Goal: Task Accomplishment & Management: Use online tool/utility

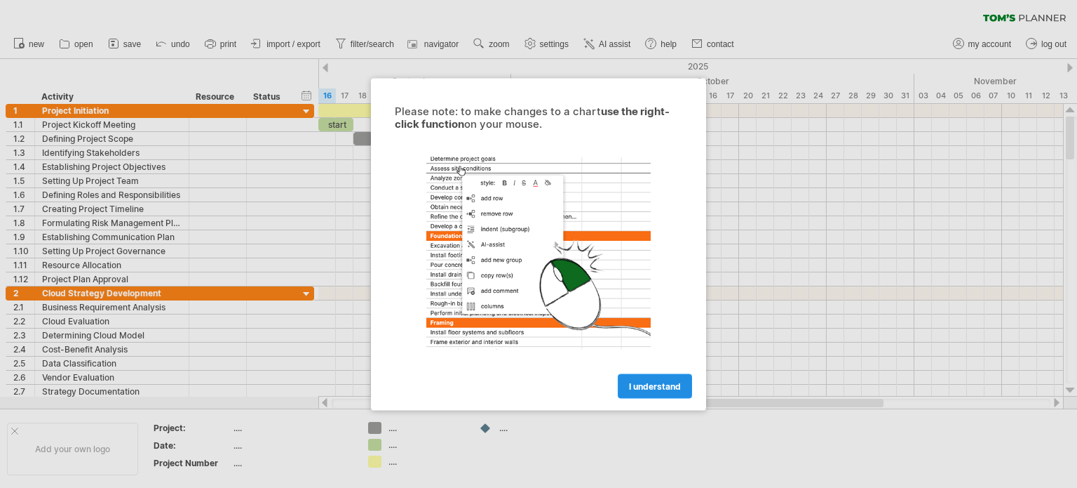
click at [676, 384] on span "I understand" at bounding box center [655, 385] width 52 height 11
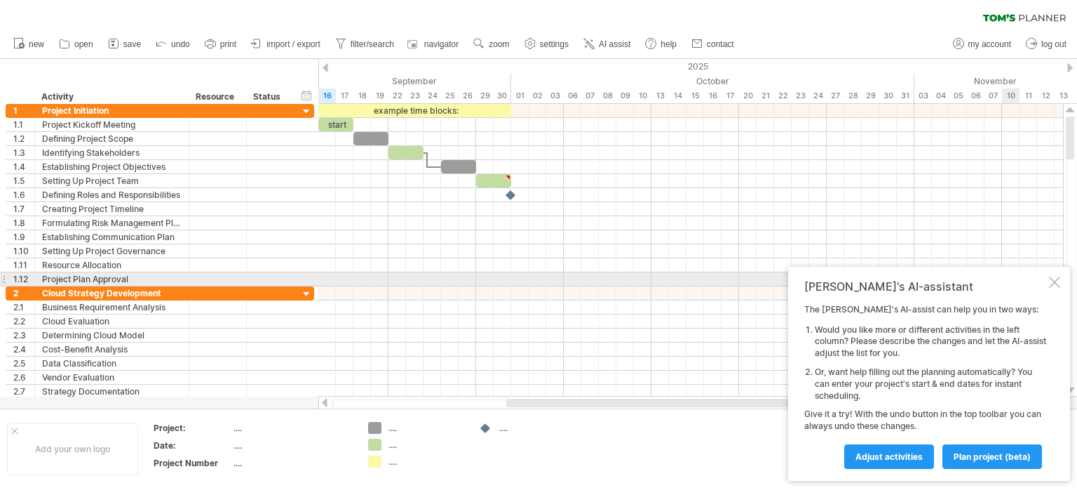
click at [1055, 281] on div at bounding box center [1054, 281] width 11 height 11
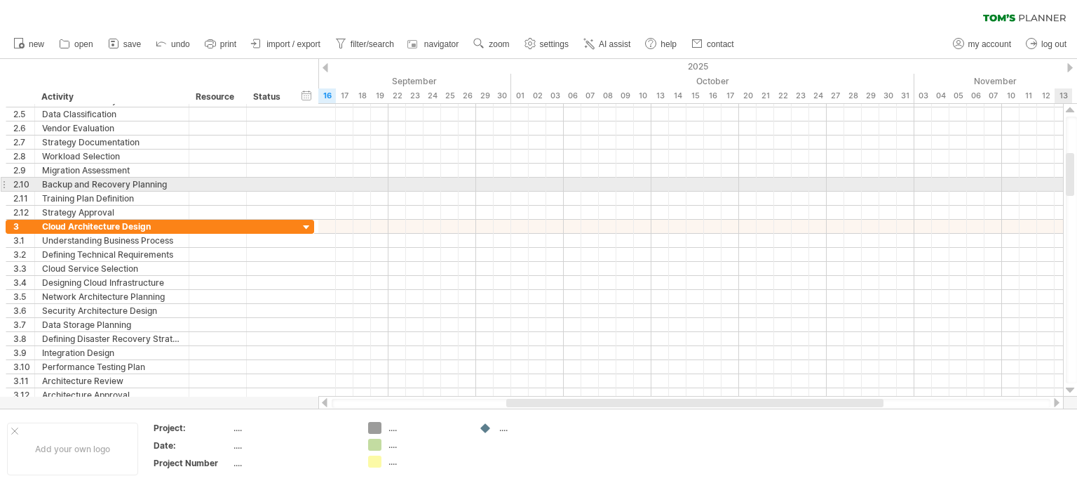
drag, startPoint x: 1072, startPoint y: 269, endPoint x: 1062, endPoint y: 168, distance: 102.2
click at [1062, 168] on div "Trying to reach [DOMAIN_NAME] Connected again... 0% clear filter new 1" at bounding box center [538, 244] width 1077 height 488
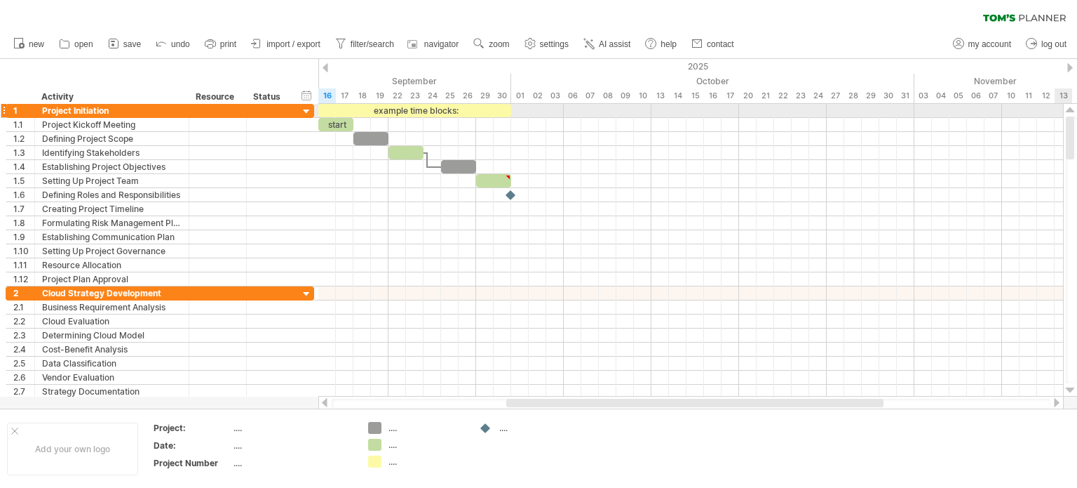
drag, startPoint x: 1072, startPoint y: 168, endPoint x: 1069, endPoint y: 108, distance: 59.7
click at [1077, 111] on div at bounding box center [1070, 250] width 15 height 293
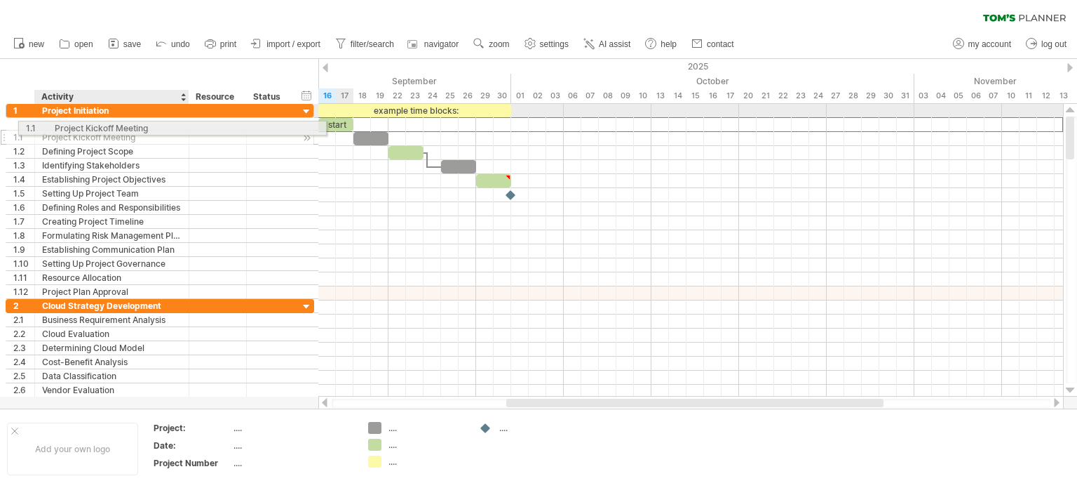
drag, startPoint x: 102, startPoint y: 121, endPoint x: 109, endPoint y: 126, distance: 8.6
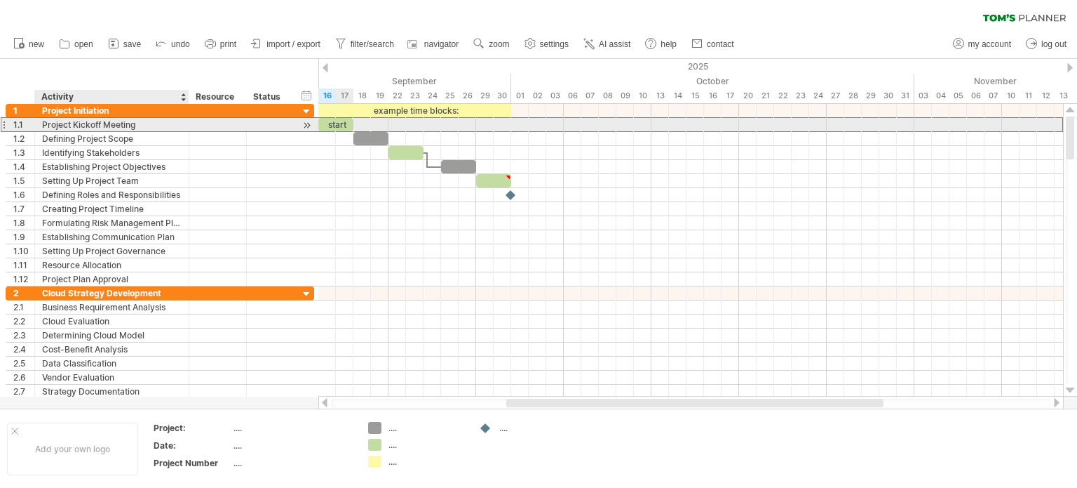
click at [135, 127] on div "Project Kickoff Meeting" at bounding box center [112, 124] width 140 height 13
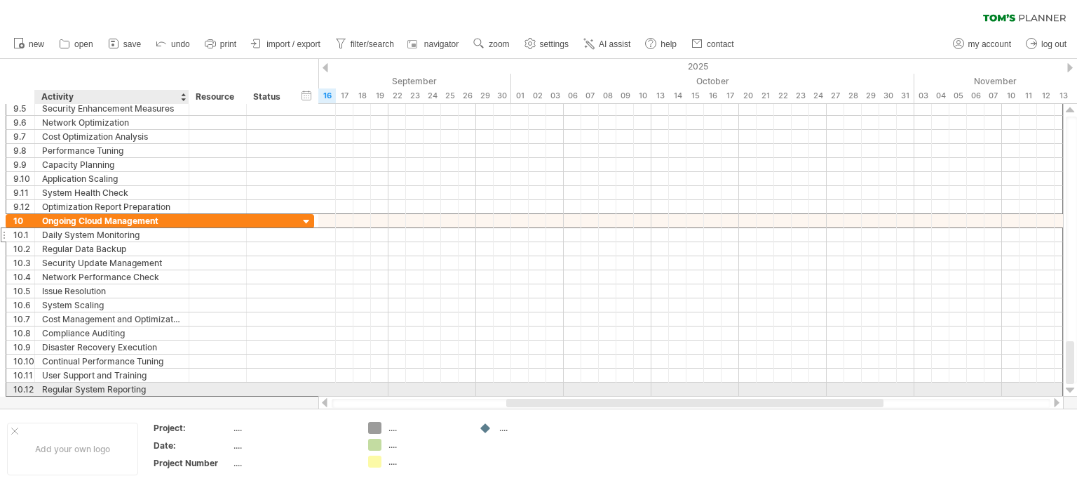
click at [123, 387] on div "Regular System Reporting" at bounding box center [112, 388] width 140 height 13
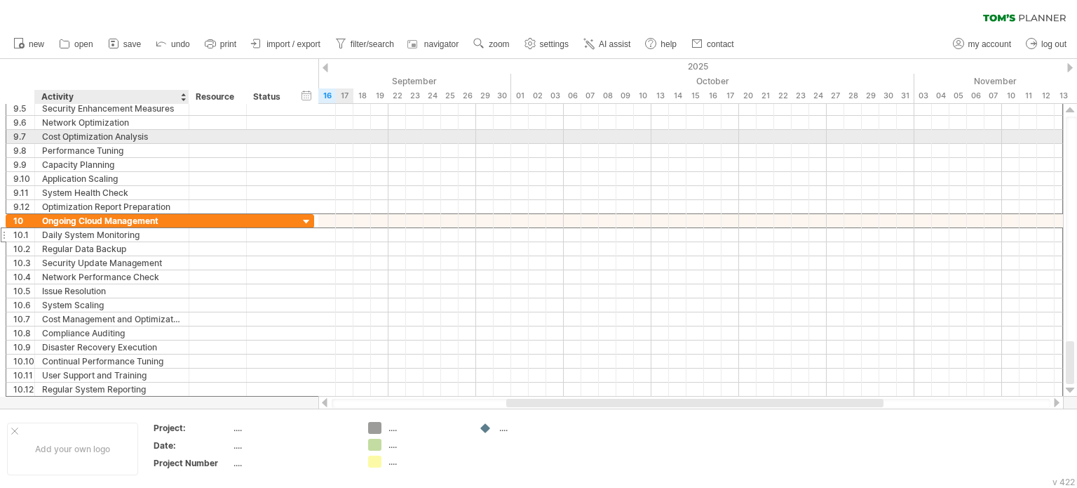
click at [135, 137] on div "Cost Optimization Analysis" at bounding box center [112, 136] width 140 height 13
click at [298, 44] on span "import / export" at bounding box center [294, 44] width 54 height 10
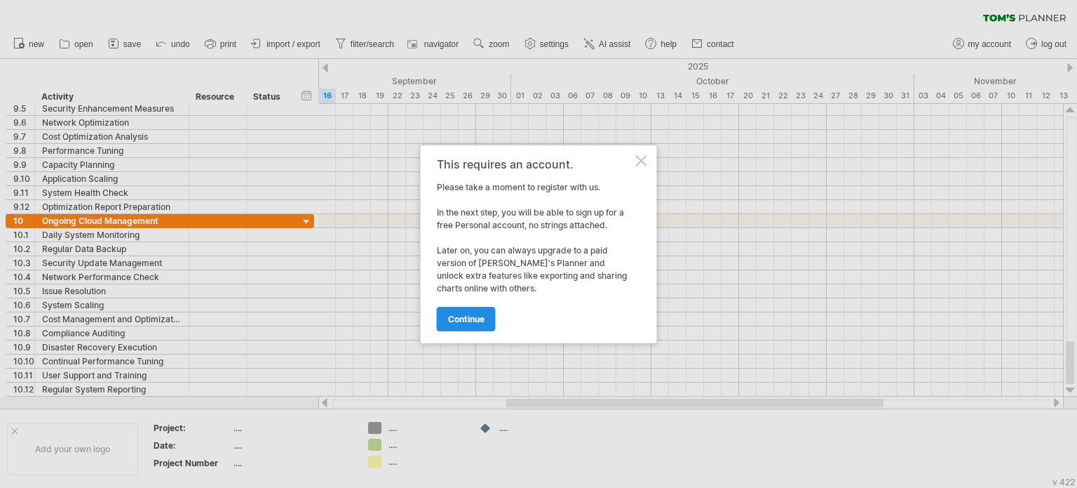
click at [486, 316] on link "continue" at bounding box center [466, 319] width 59 height 25
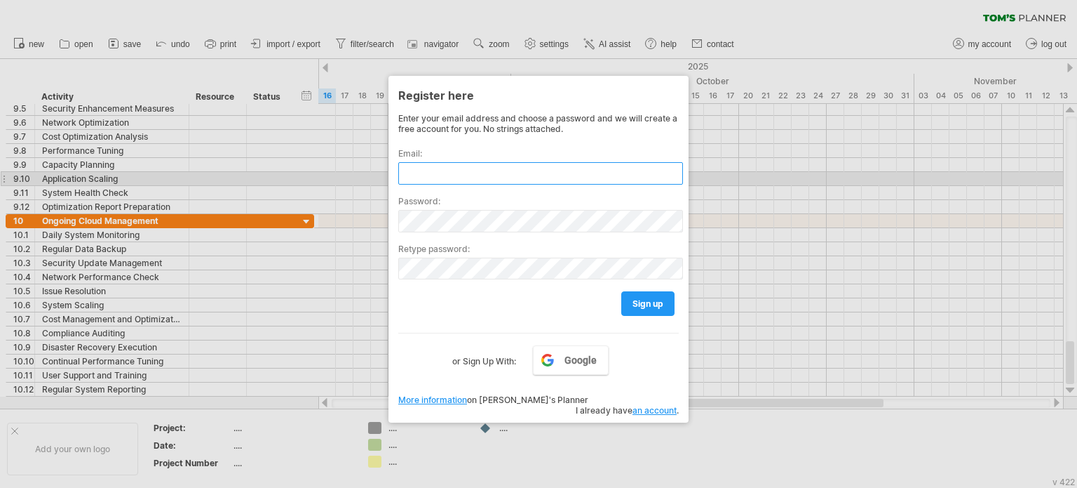
click at [449, 173] on input "text" at bounding box center [540, 173] width 285 height 22
type input "**********"
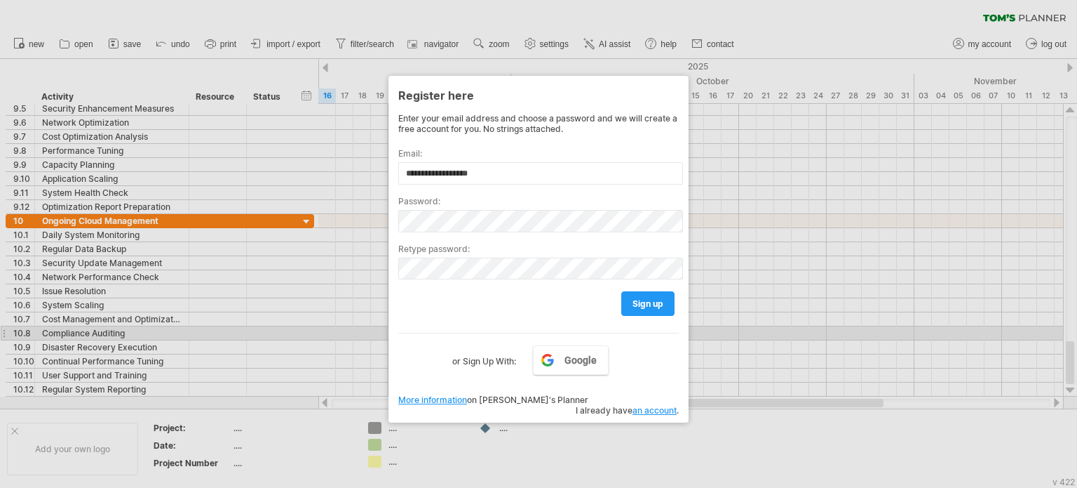
click at [424, 335] on div "Google or Sign Up With:" at bounding box center [538, 350] width 281 height 36
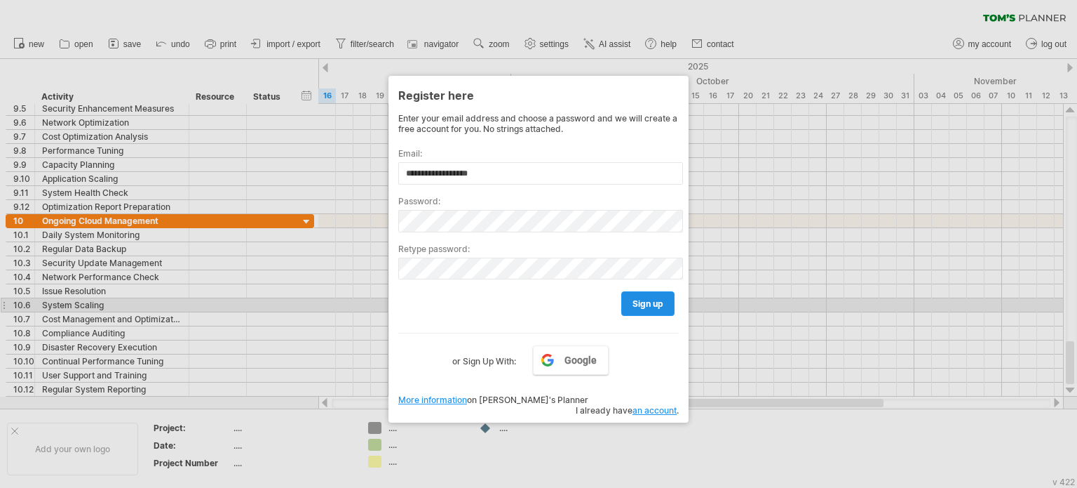
click at [664, 305] on link "sign up" at bounding box center [647, 303] width 53 height 25
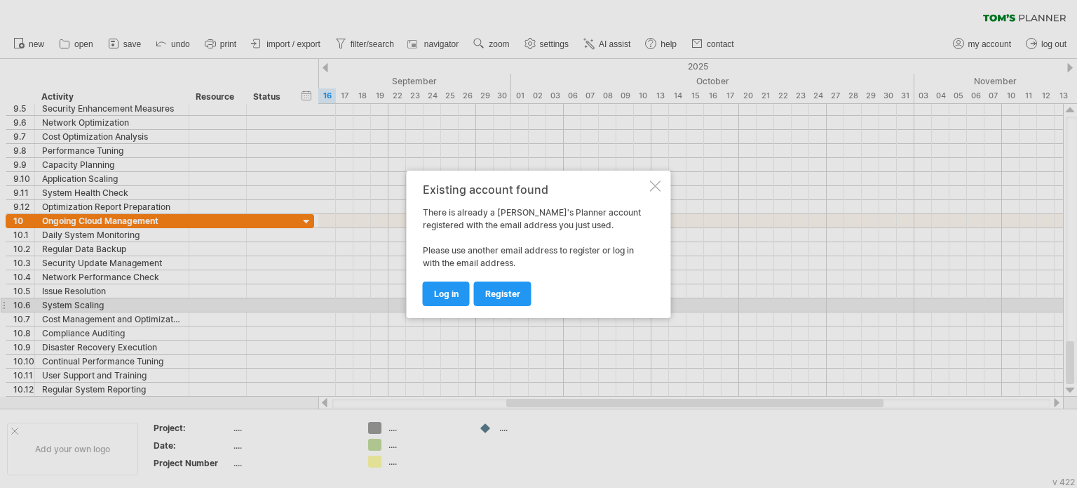
click at [494, 293] on span "register" at bounding box center [502, 293] width 35 height 11
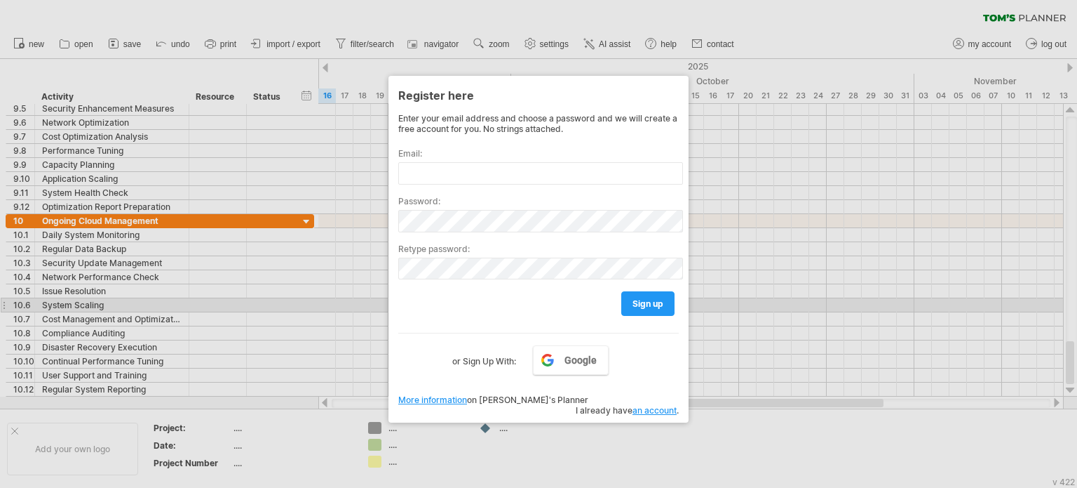
click at [657, 405] on link "an account" at bounding box center [655, 410] width 44 height 11
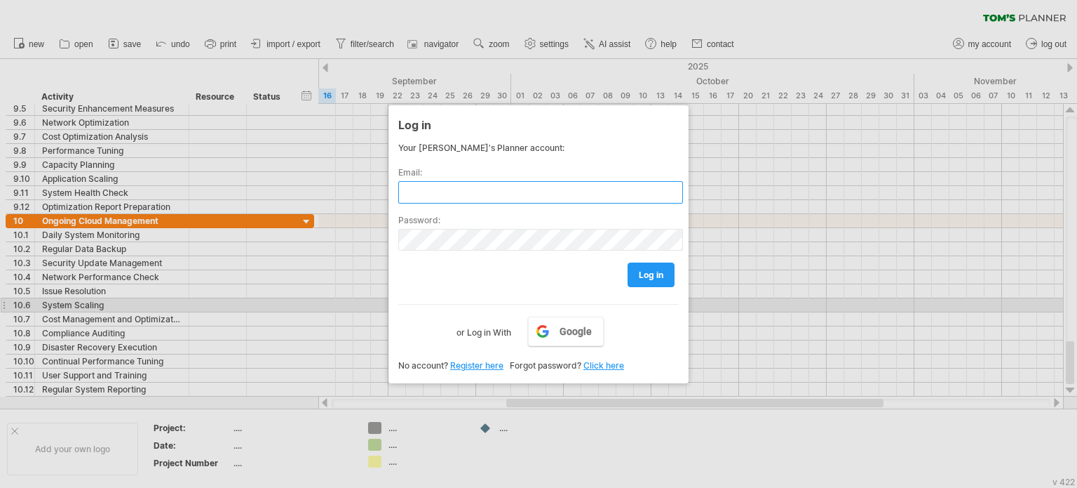
click at [434, 191] on input "text" at bounding box center [540, 192] width 285 height 22
type input "**********"
click at [441, 267] on div "log in" at bounding box center [538, 268] width 281 height 36
click at [662, 274] on span "log in" at bounding box center [651, 274] width 25 height 11
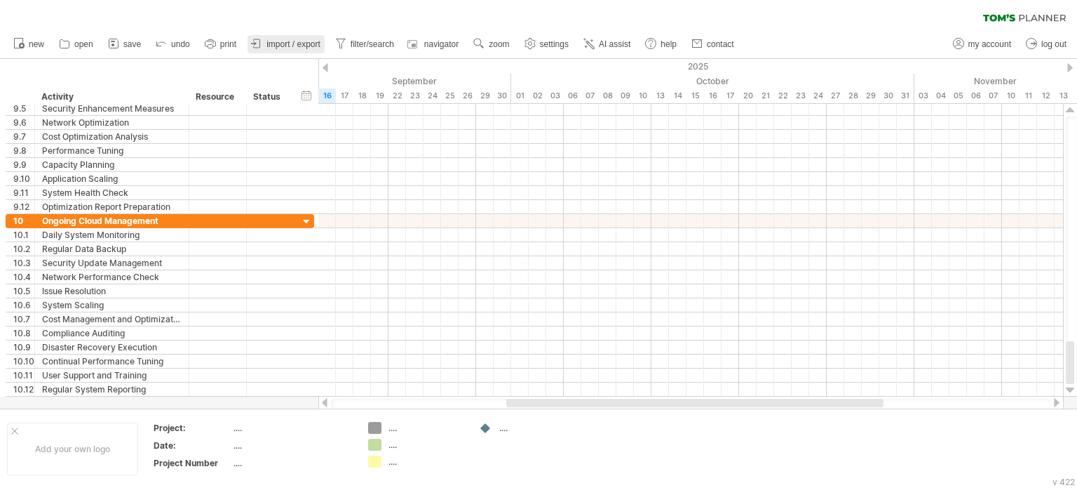
click at [292, 45] on span "import / export" at bounding box center [294, 44] width 54 height 10
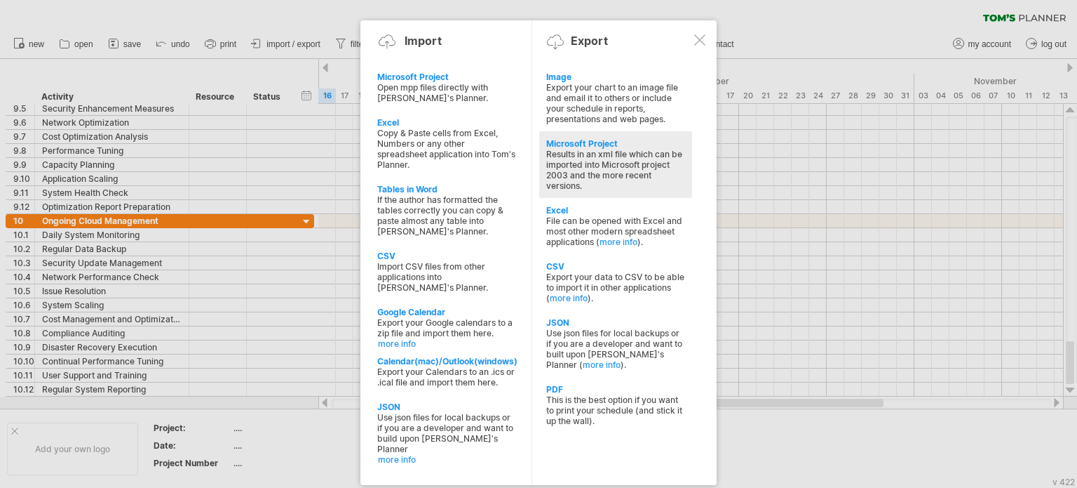
click at [610, 143] on div "Microsoft Project" at bounding box center [615, 143] width 139 height 11
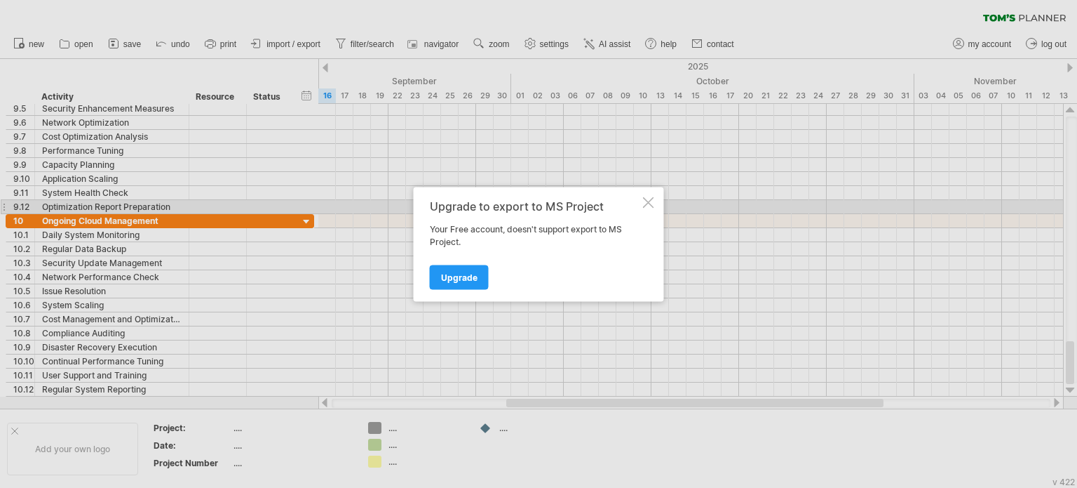
click at [650, 201] on div at bounding box center [648, 201] width 11 height 11
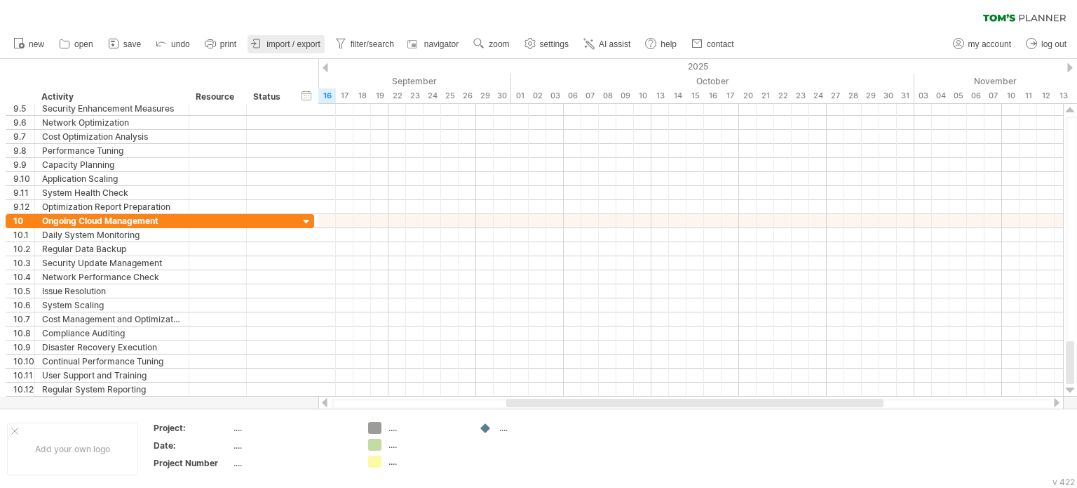
click at [303, 46] on span "import / export" at bounding box center [294, 44] width 54 height 10
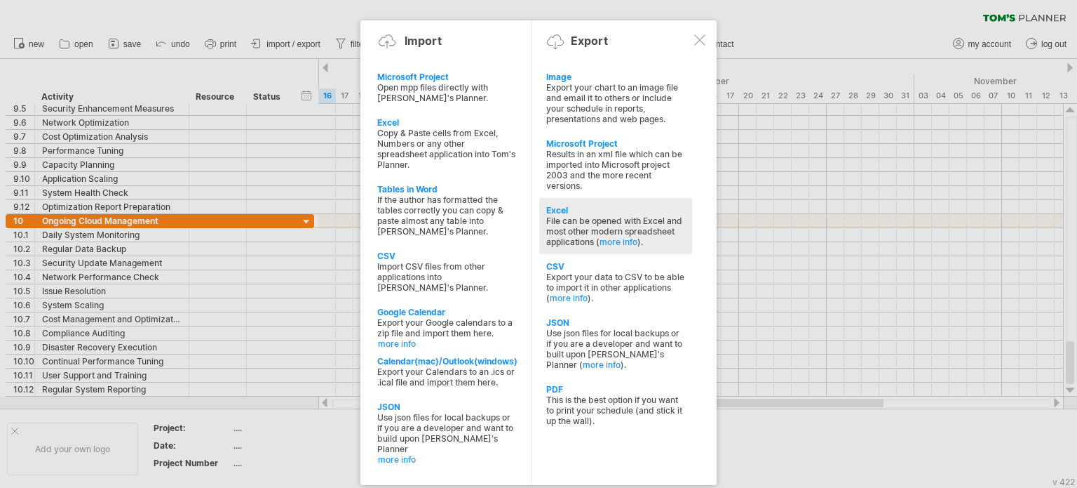
click at [606, 221] on div "File can be opened with Excel and most other modern spreadsheet applications ( …" at bounding box center [615, 231] width 139 height 32
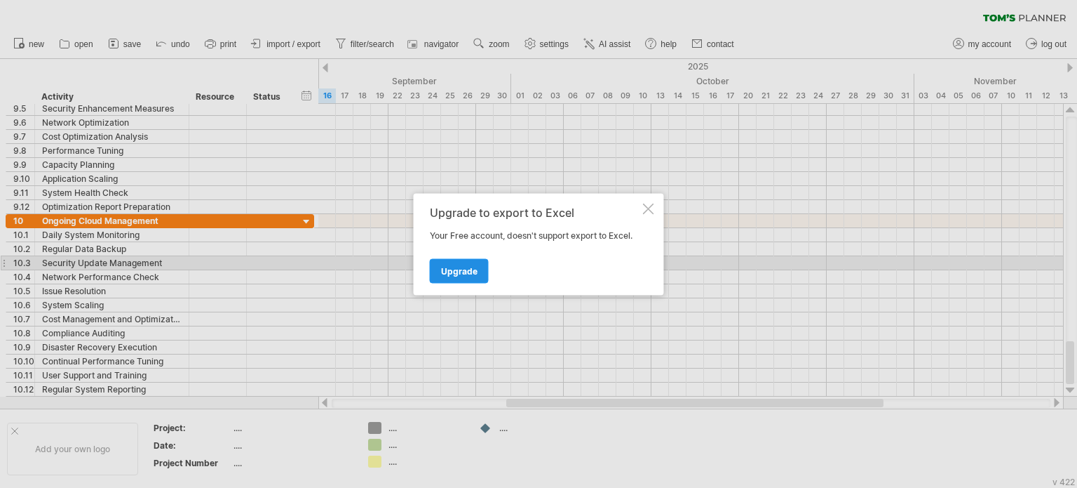
click at [477, 270] on link "Upgrade" at bounding box center [459, 270] width 59 height 25
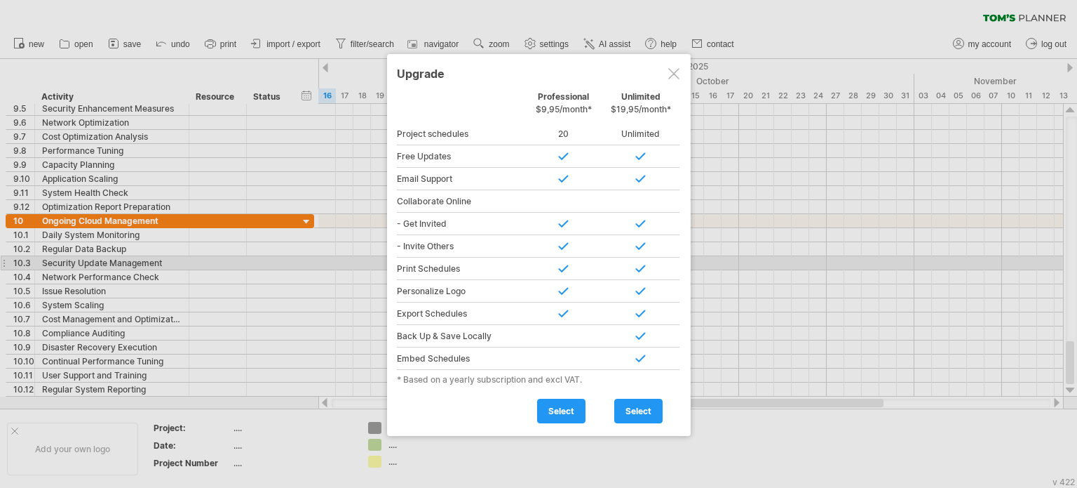
click at [673, 75] on div at bounding box center [673, 73] width 11 height 11
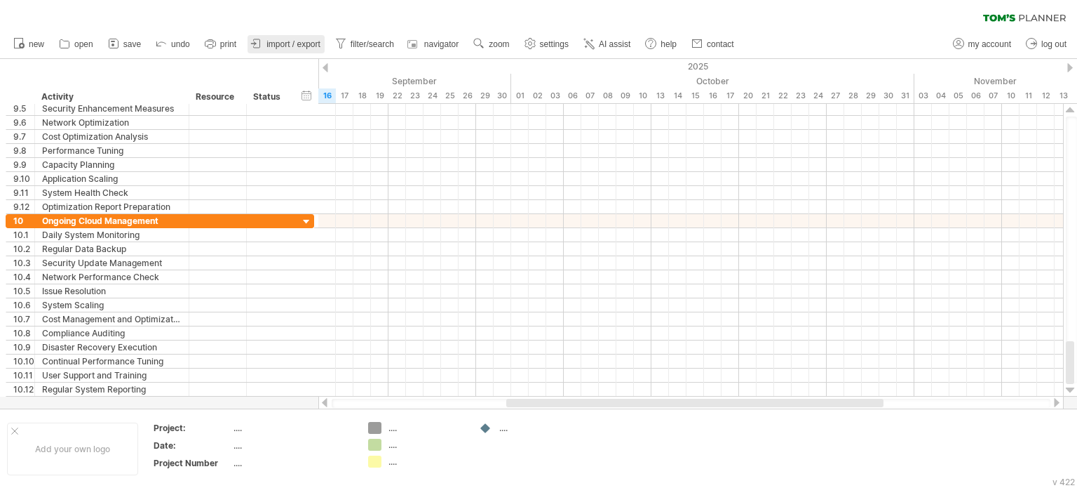
click at [299, 39] on span "import / export" at bounding box center [294, 44] width 54 height 10
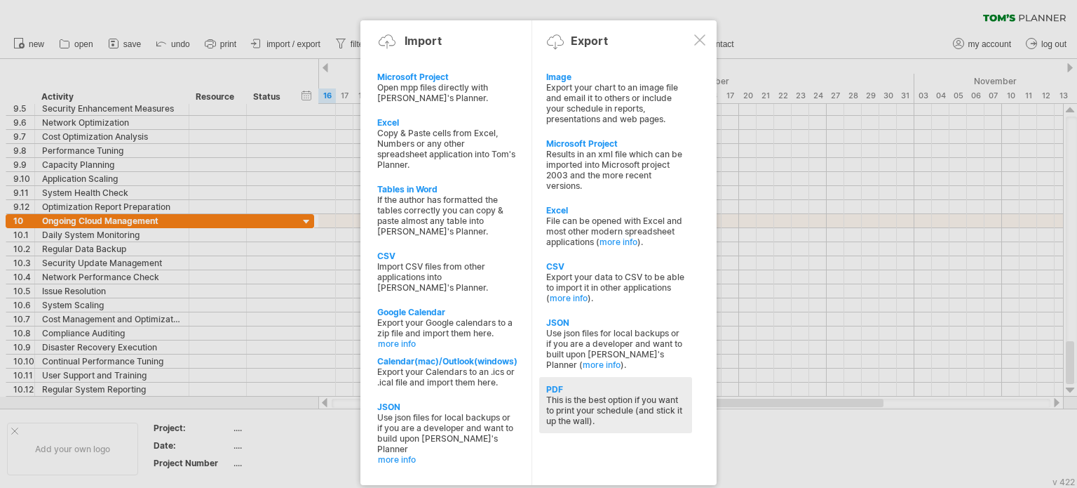
click at [572, 413] on div "This is the best option if you want to print your schedule (and stick it up the…" at bounding box center [615, 410] width 139 height 32
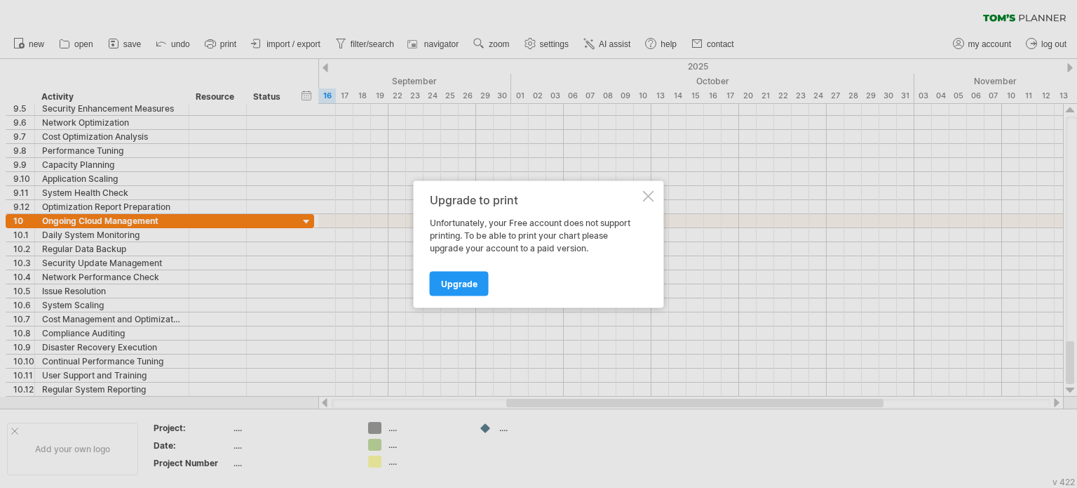
click at [654, 192] on div at bounding box center [648, 195] width 11 height 11
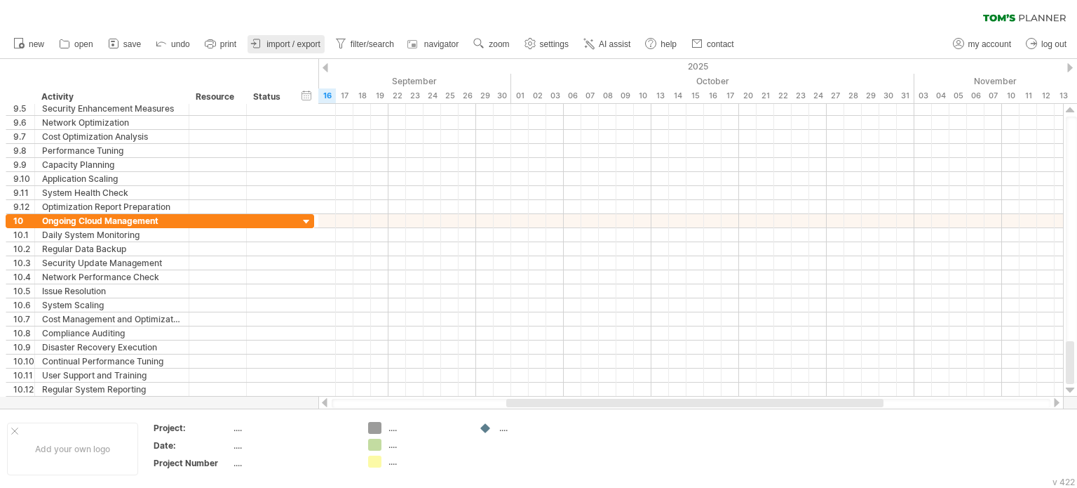
click at [271, 43] on span "import / export" at bounding box center [294, 44] width 54 height 10
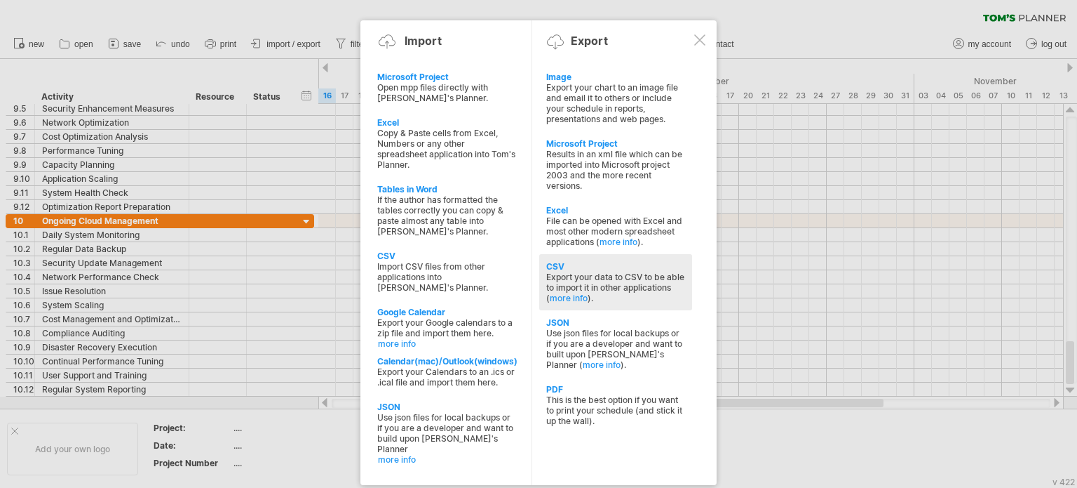
click at [593, 283] on div "Export your data to CSV to be able to import it in other applications ( more in…" at bounding box center [615, 287] width 139 height 32
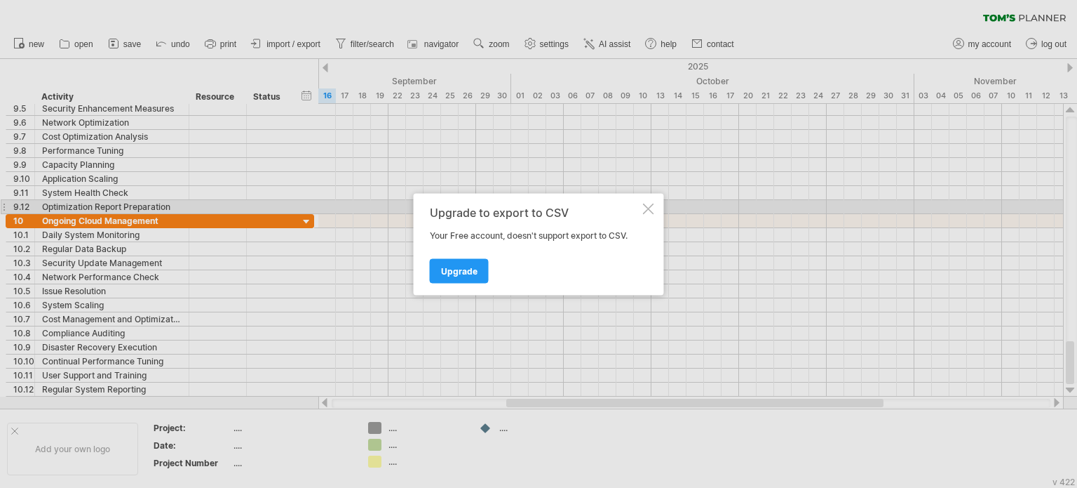
click at [650, 207] on div at bounding box center [648, 208] width 11 height 11
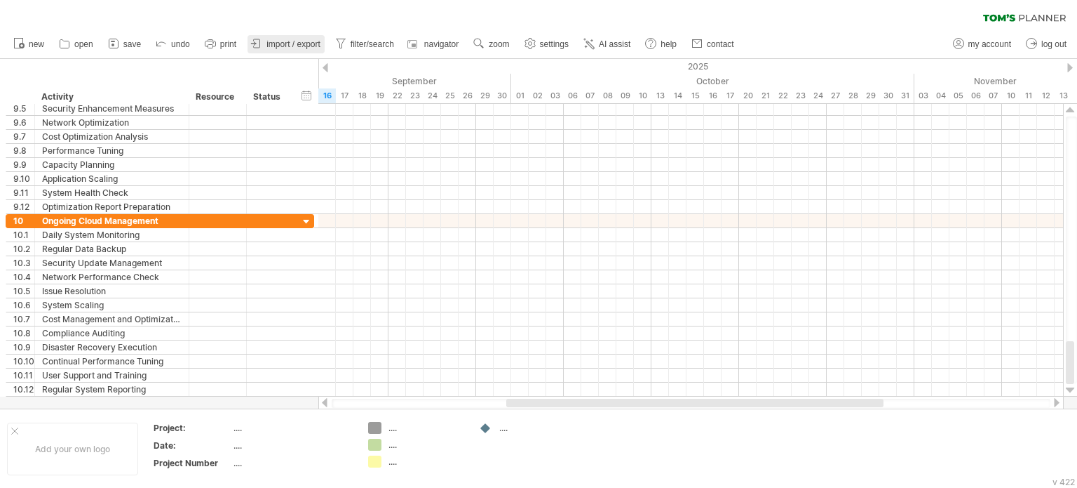
click at [289, 40] on span "import / export" at bounding box center [294, 44] width 54 height 10
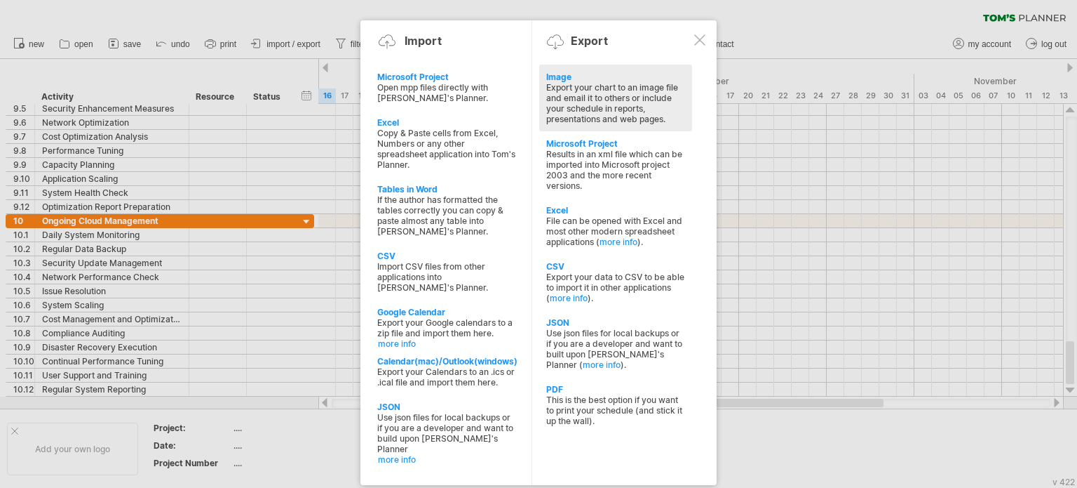
click at [626, 108] on div "Export your chart to an image file and email it to others or include your sched…" at bounding box center [615, 103] width 139 height 42
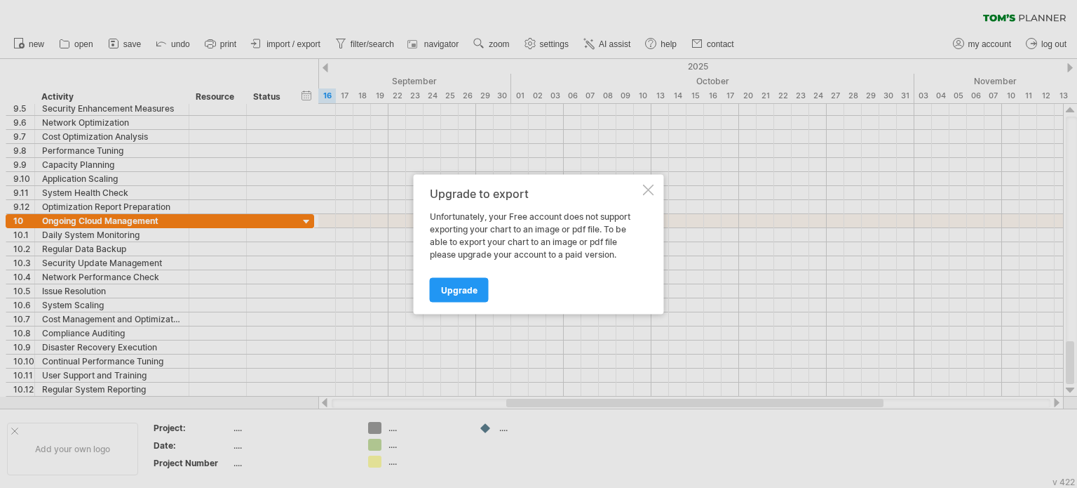
click at [649, 187] on div at bounding box center [648, 189] width 11 height 11
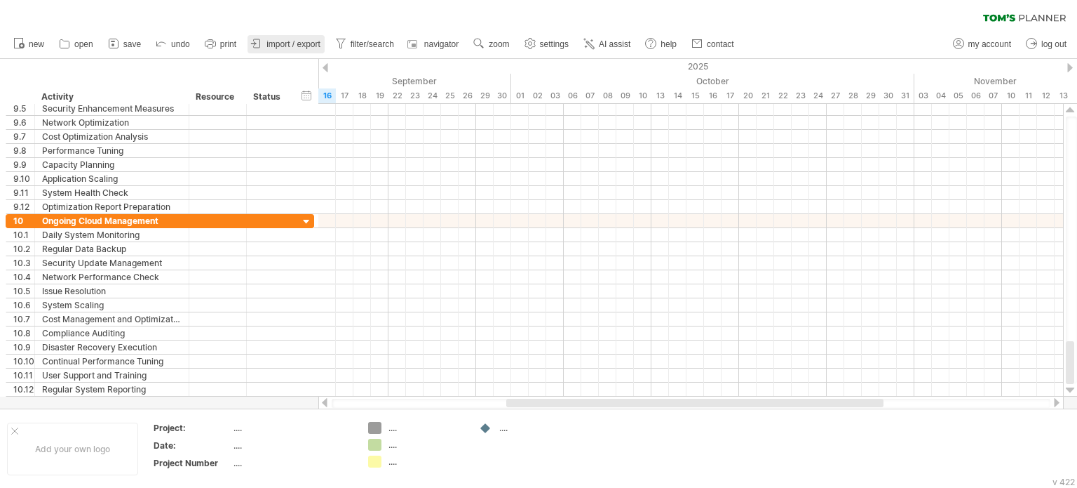
click at [278, 40] on span "import / export" at bounding box center [294, 44] width 54 height 10
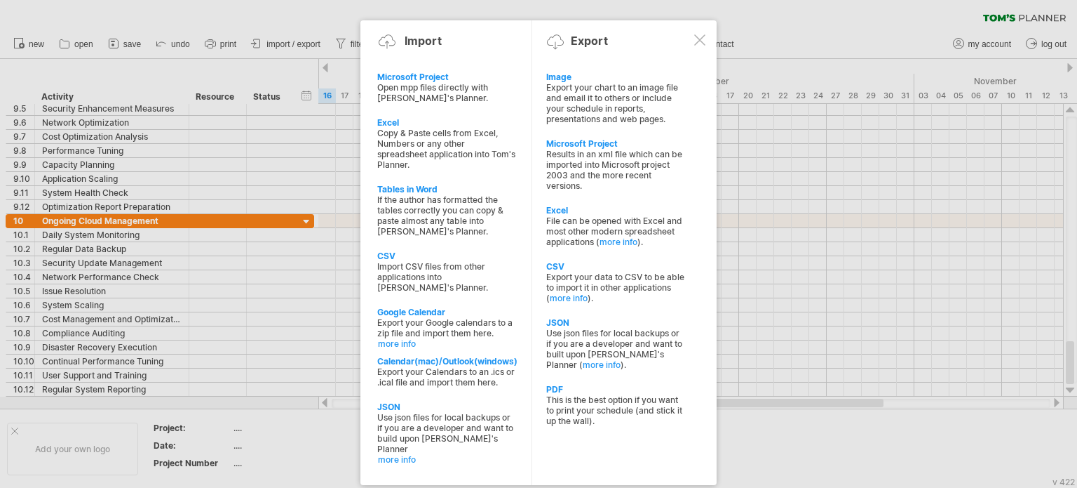
click at [700, 41] on div at bounding box center [699, 39] width 11 height 11
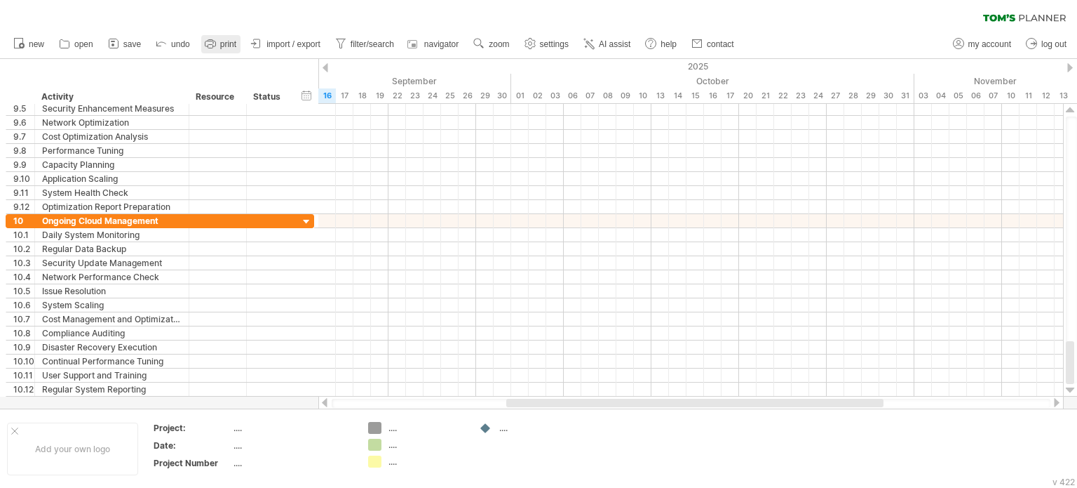
click at [224, 41] on span "print" at bounding box center [228, 44] width 16 height 10
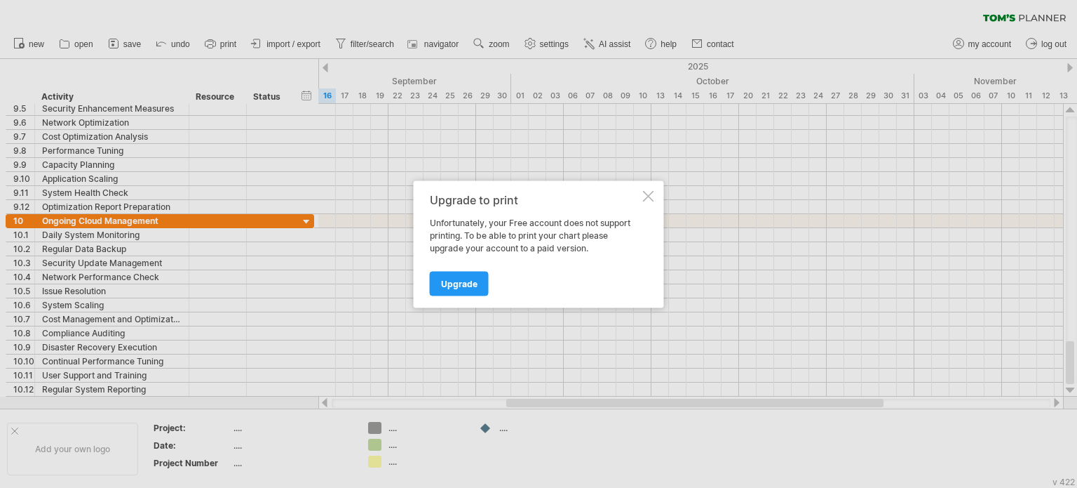
click at [646, 195] on div at bounding box center [648, 195] width 11 height 11
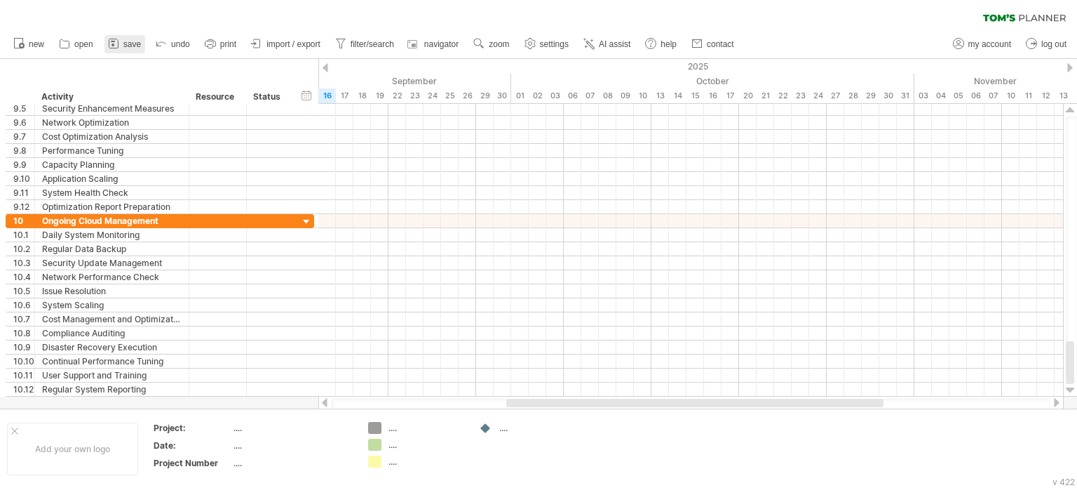
click at [132, 39] on span "save" at bounding box center [132, 44] width 18 height 10
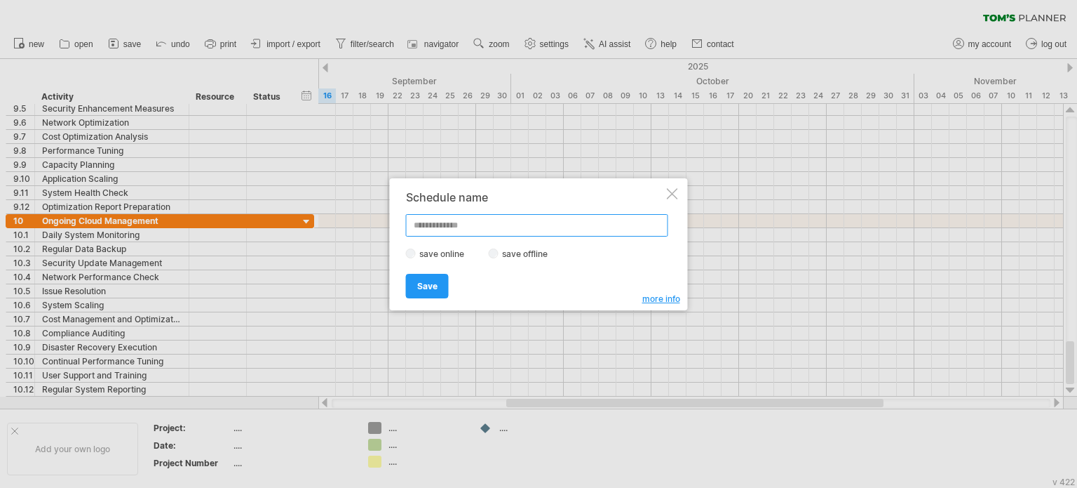
click at [483, 230] on input "text" at bounding box center [537, 225] width 262 height 22
type input "**********"
click at [429, 287] on span "Save" at bounding box center [427, 286] width 20 height 11
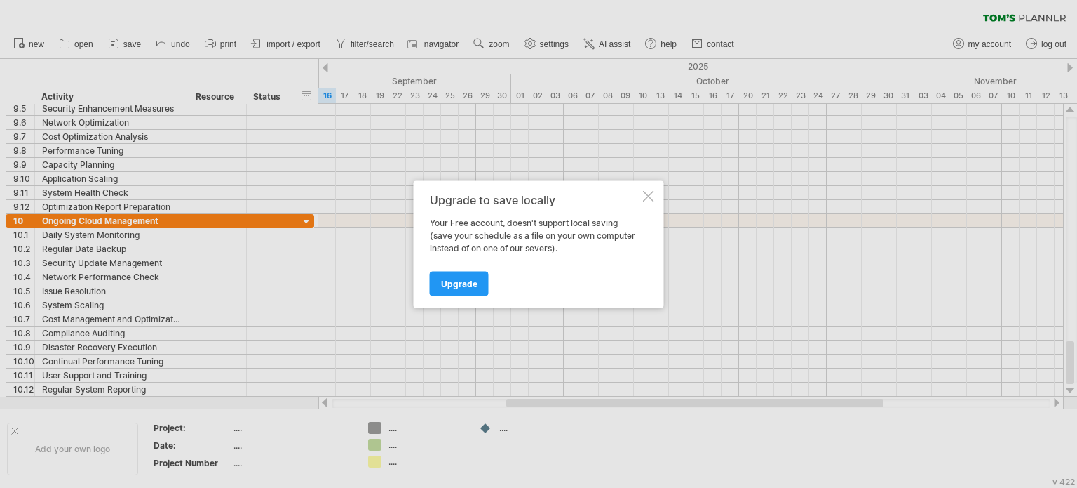
drag, startPoint x: 649, startPoint y: 194, endPoint x: 651, endPoint y: 185, distance: 8.7
click at [649, 193] on div at bounding box center [648, 195] width 11 height 11
